Goal: Transaction & Acquisition: Book appointment/travel/reservation

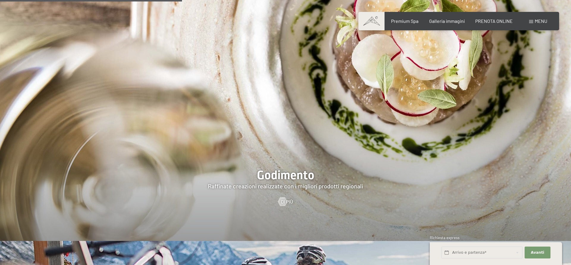
scroll to position [1071, 0]
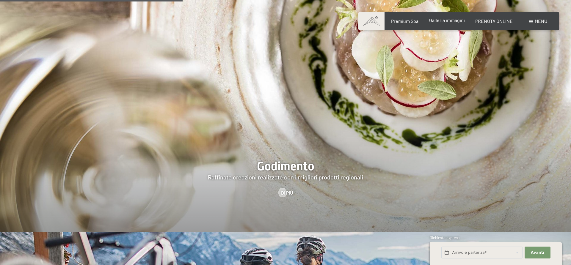
click at [450, 20] on span "Galleria immagini" at bounding box center [447, 20] width 36 height 6
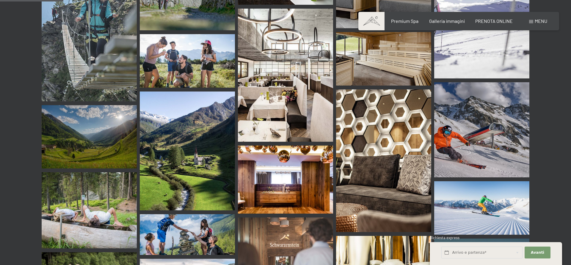
scroll to position [850, 0]
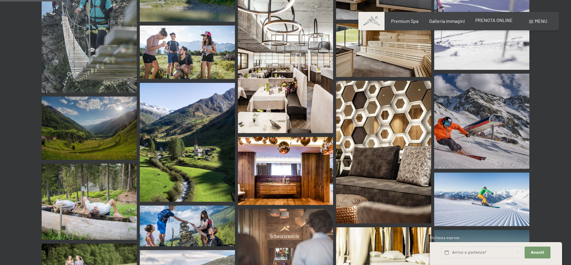
click at [500, 20] on span "PRENOTA ONLINE" at bounding box center [494, 20] width 37 height 6
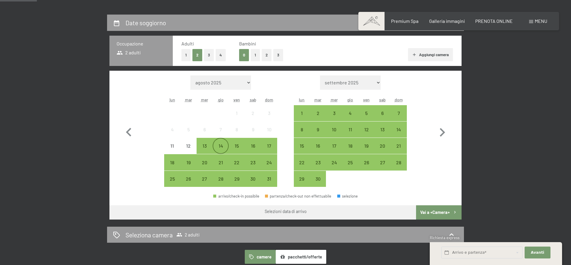
click at [221, 149] on div "14" at bounding box center [220, 151] width 15 height 15
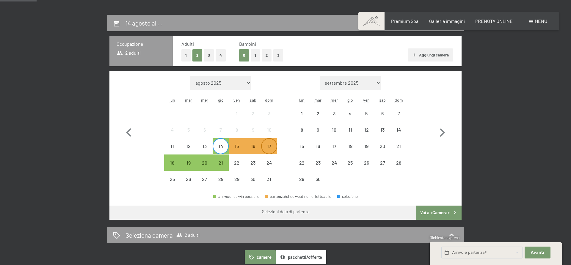
click at [268, 145] on div "17" at bounding box center [269, 151] width 15 height 15
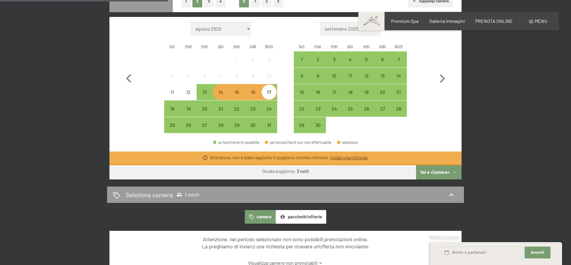
scroll to position [212, 0]
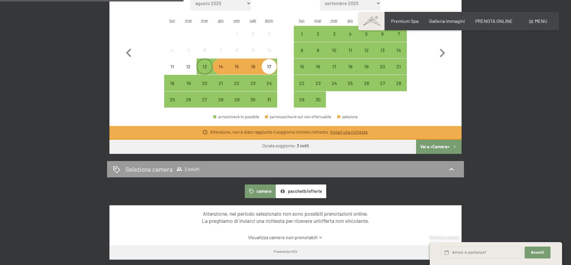
click at [205, 72] on div "13" at bounding box center [204, 71] width 15 height 15
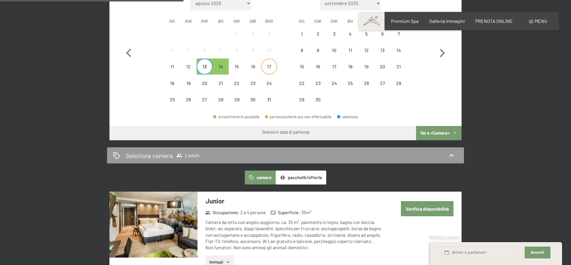
click at [271, 68] on div "17" at bounding box center [269, 71] width 15 height 15
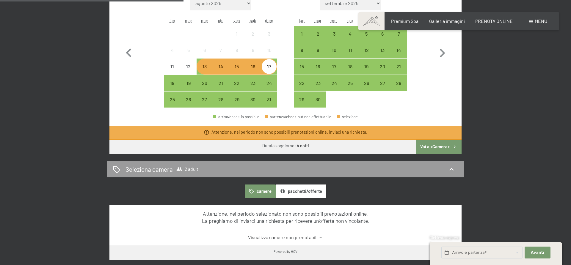
click at [285, 97] on div "Mese/anno agosto 2025 settembre 2025 ottobre 2025 novembre 2025 dicembre 2025 g…" at bounding box center [285, 52] width 331 height 112
drag, startPoint x: 208, startPoint y: 68, endPoint x: 211, endPoint y: 68, distance: 3.0
click at [210, 68] on div "13" at bounding box center [204, 71] width 15 height 15
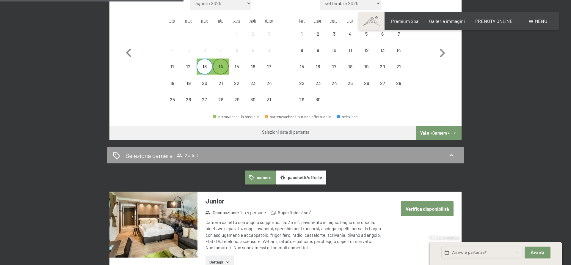
click at [225, 68] on div "14" at bounding box center [220, 71] width 15 height 15
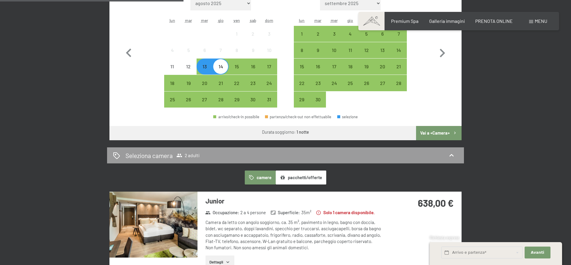
click at [216, 63] on div "14" at bounding box center [220, 66] width 15 height 15
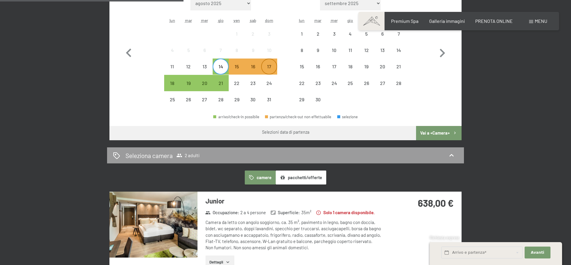
click at [276, 66] on div "17" at bounding box center [269, 71] width 15 height 15
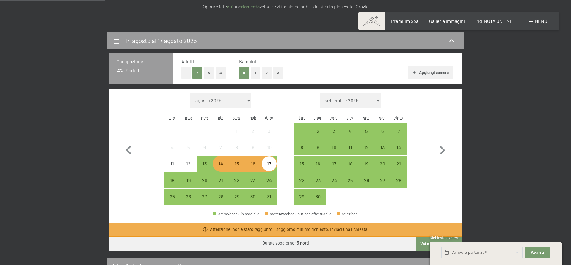
scroll to position [113, 0]
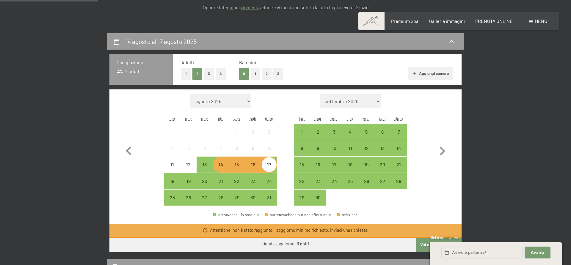
click at [208, 76] on button "3" at bounding box center [209, 74] width 10 height 12
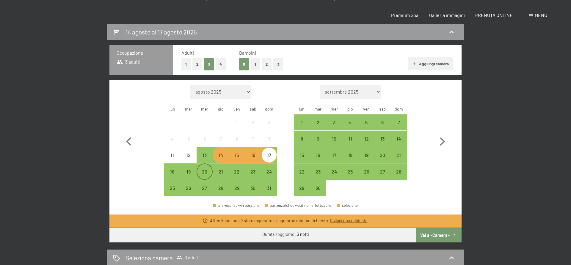
scroll to position [0, 0]
